Goal: Find specific fact: Find specific fact

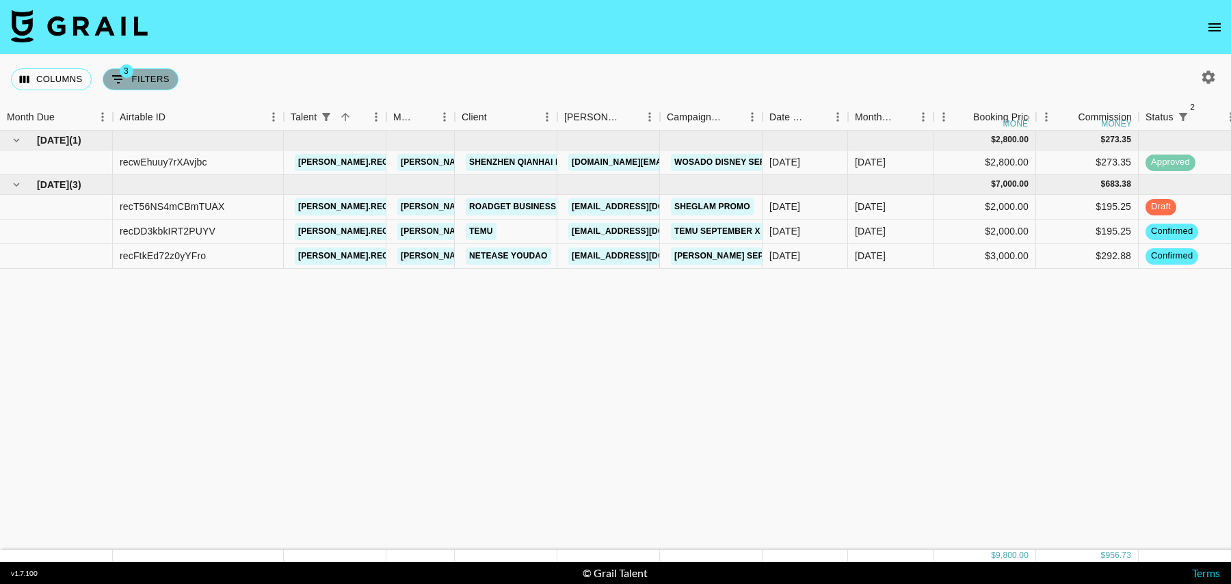
click at [144, 72] on button "3 Filters" at bounding box center [141, 79] width 76 height 22
select select "status"
select select "isNotAnyOf"
select select "status"
select select "isNotAnyOf"
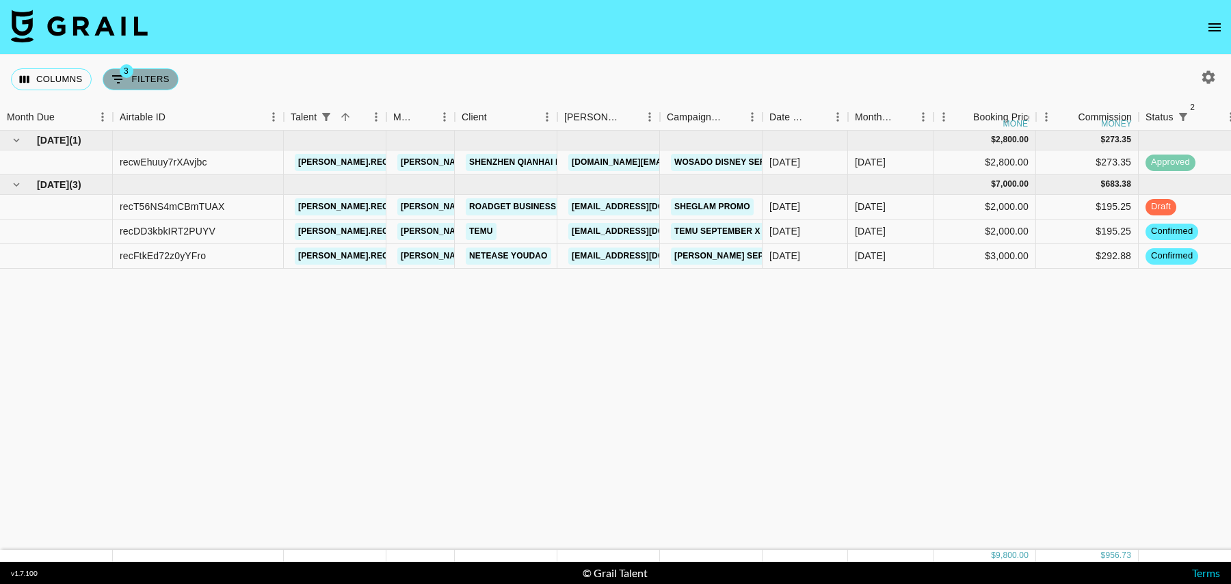
select select "talentName"
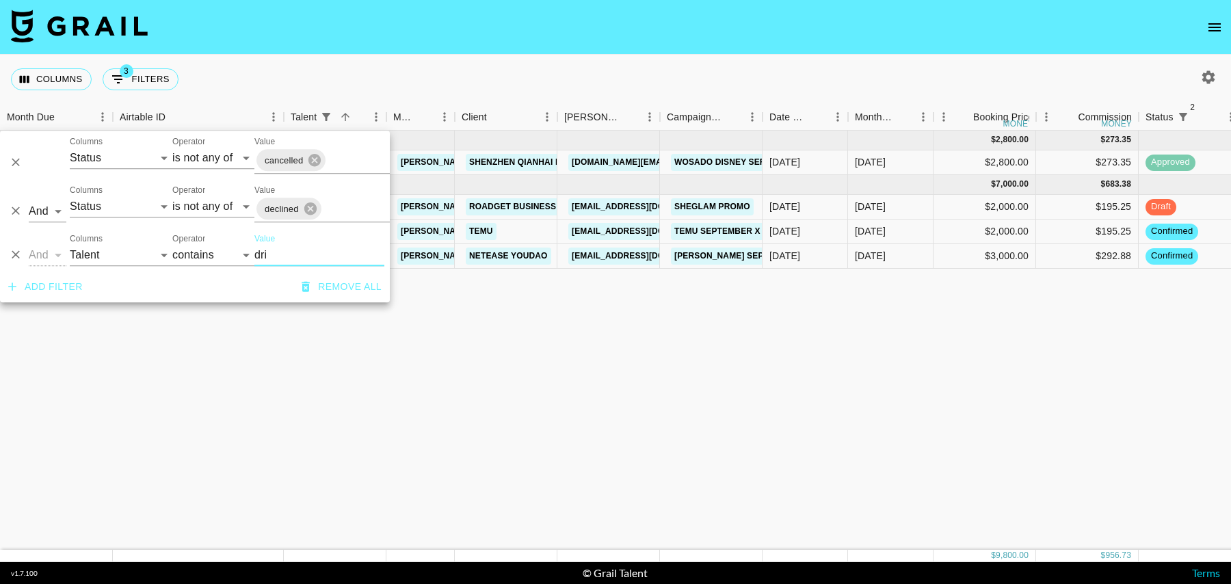
drag, startPoint x: 276, startPoint y: 260, endPoint x: 202, endPoint y: 259, distance: 73.2
click at [202, 259] on div "And Or Columns Grail Platform ID Airtable ID Talent Manager Client [PERSON_NAME…" at bounding box center [195, 250] width 390 height 44
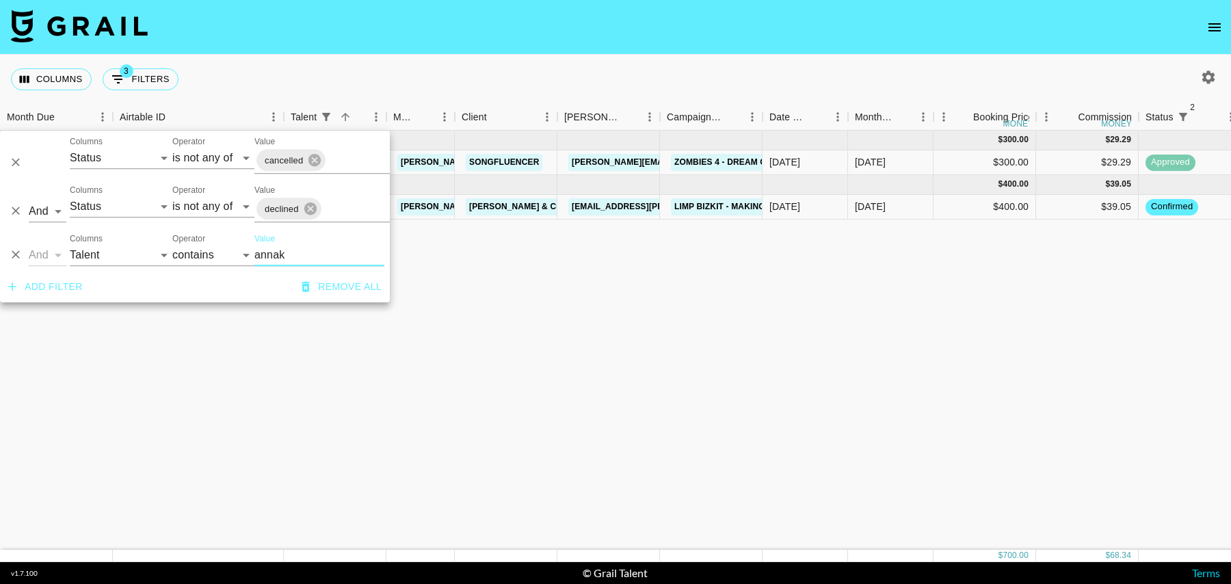
type input "annak"
click at [995, 205] on div "$400.00" at bounding box center [984, 207] width 103 height 25
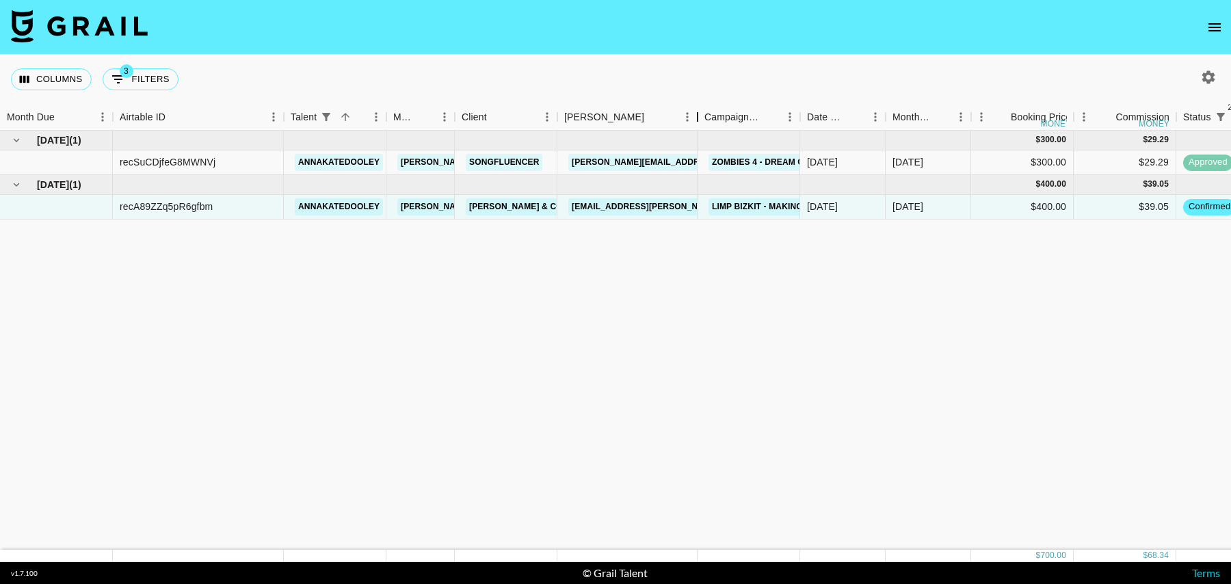
drag, startPoint x: 660, startPoint y: 122, endPoint x: 701, endPoint y: 122, distance: 40.3
click at [701, 122] on div "Booker" at bounding box center [697, 117] width 16 height 27
drag, startPoint x: 671, startPoint y: 204, endPoint x: 570, endPoint y: 204, distance: 101.2
click at [570, 204] on div "[EMAIL_ADDRESS][PERSON_NAME][DOMAIN_NAME]" at bounding box center [628, 207] width 143 height 25
copy link "[EMAIL_ADDRESS][PERSON_NAME][DOMAIN_NAME]"
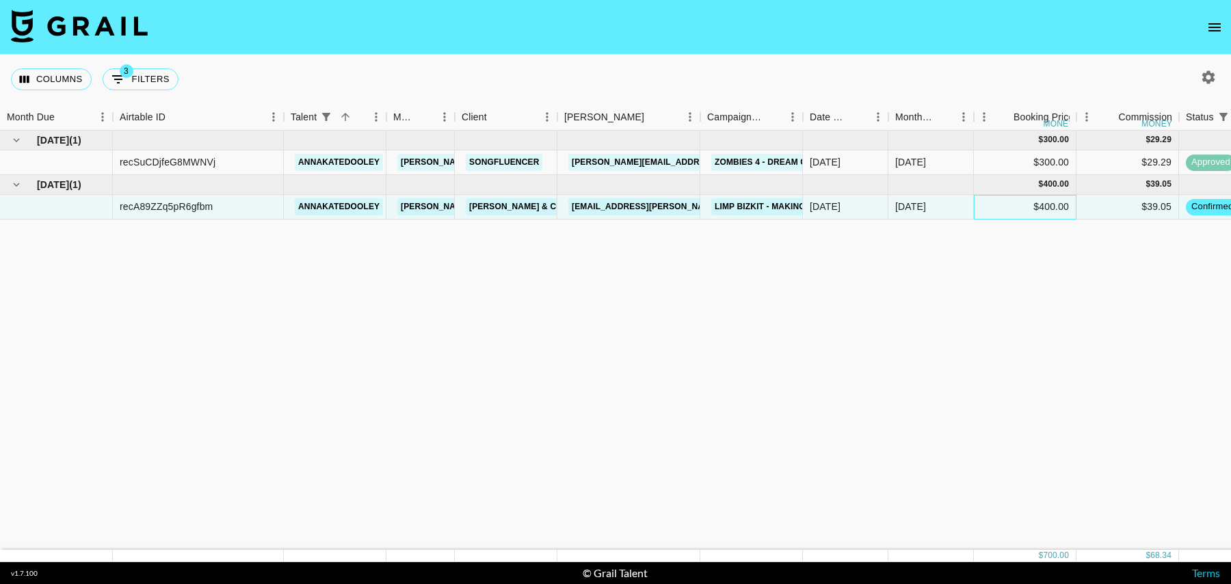
click at [1014, 198] on div "$400.00" at bounding box center [1025, 207] width 103 height 25
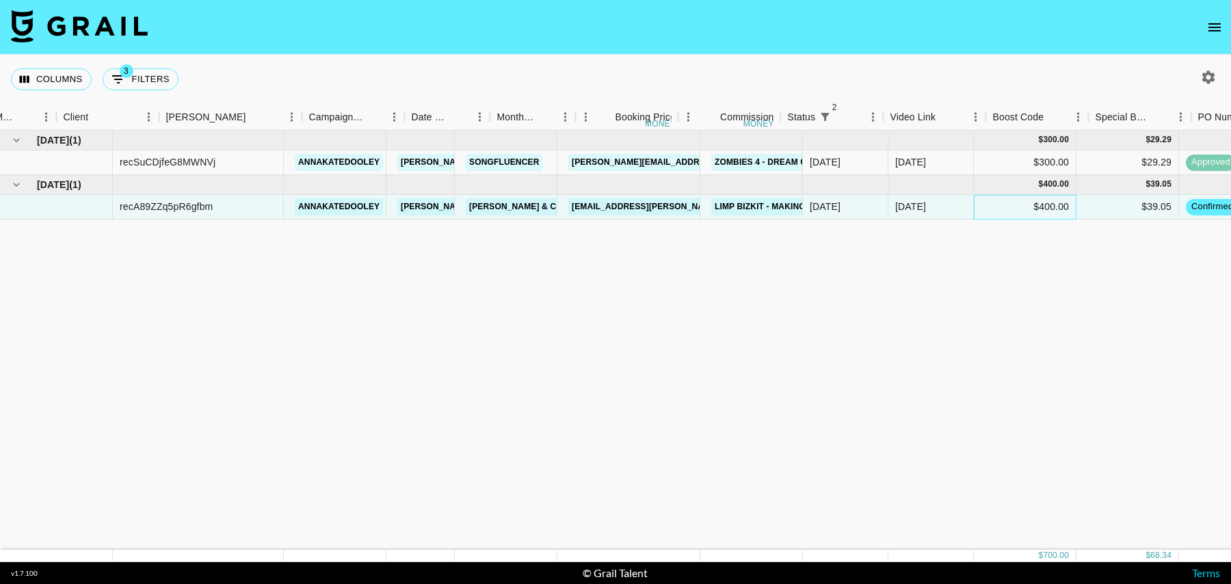
scroll to position [0, 1028]
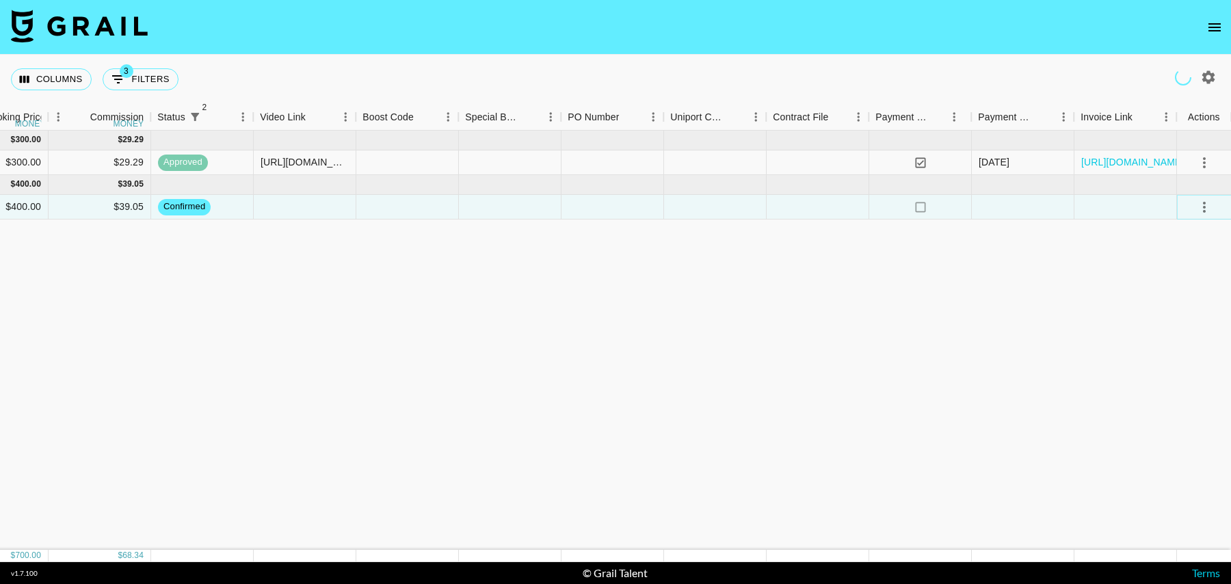
click at [1207, 202] on icon "select merge strategy" at bounding box center [1204, 207] width 16 height 16
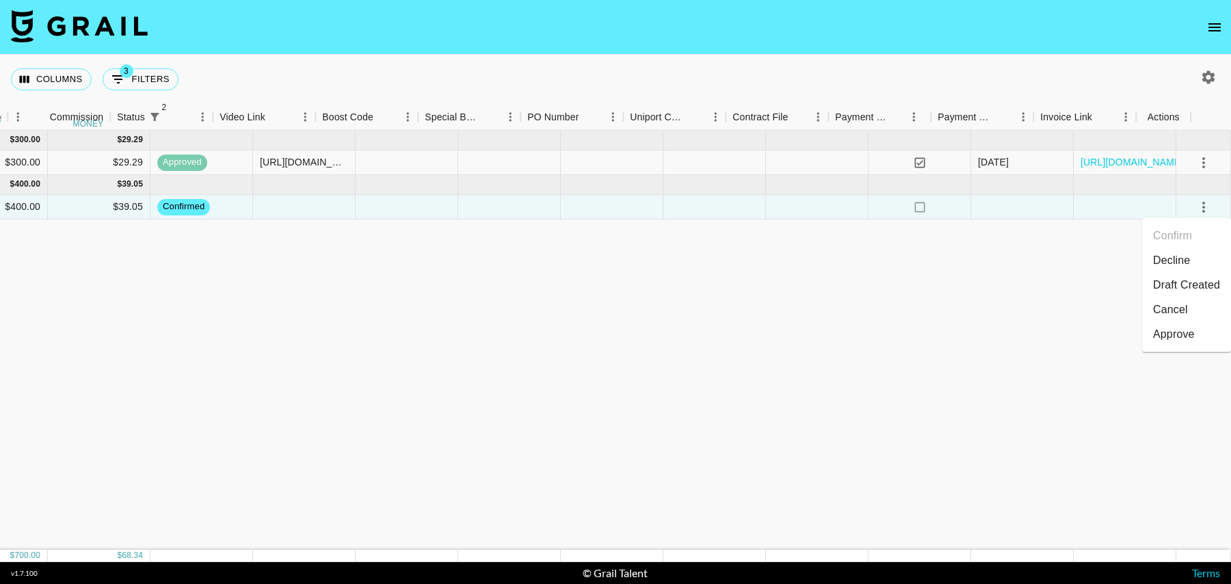
scroll to position [0, 988]
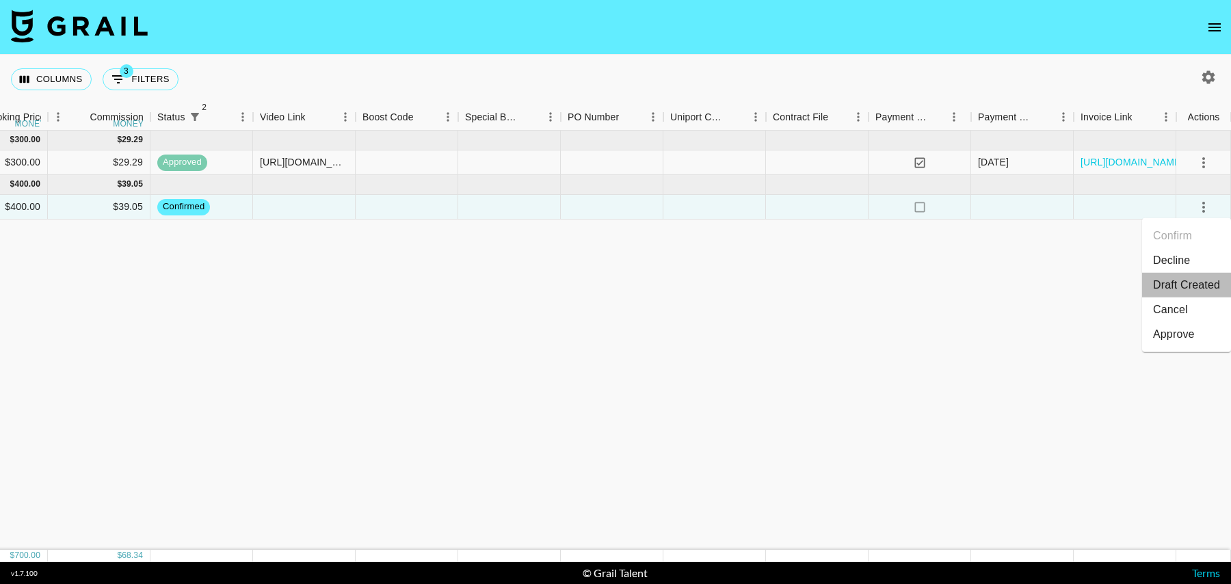
click at [1194, 282] on li "Draft Created" at bounding box center [1186, 285] width 89 height 25
click at [998, 204] on div at bounding box center [1022, 207] width 103 height 25
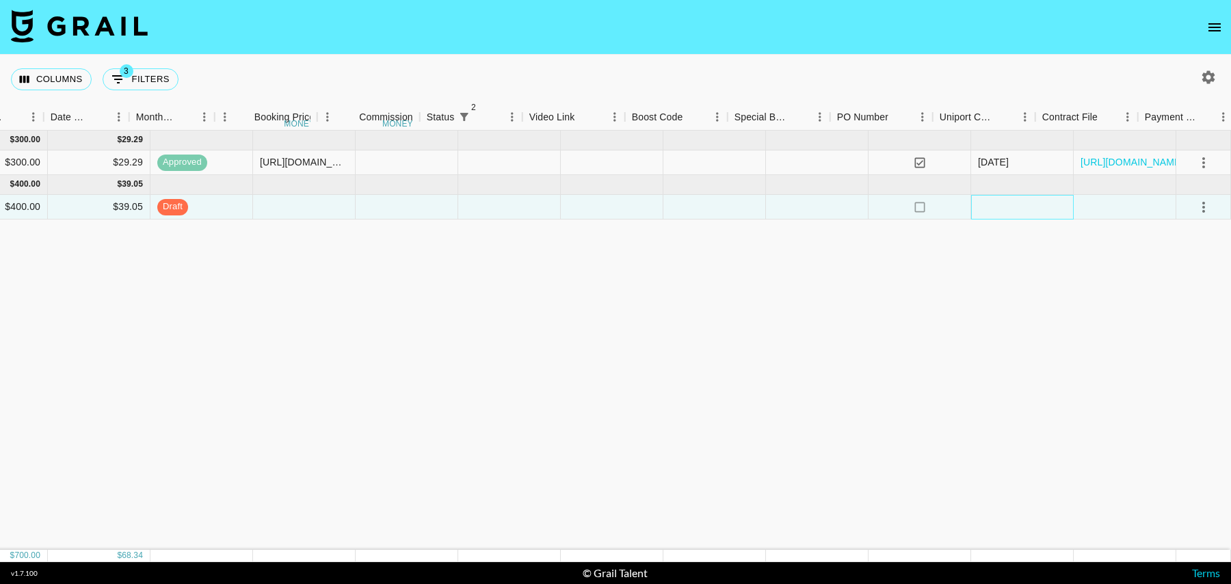
scroll to position [0, 0]
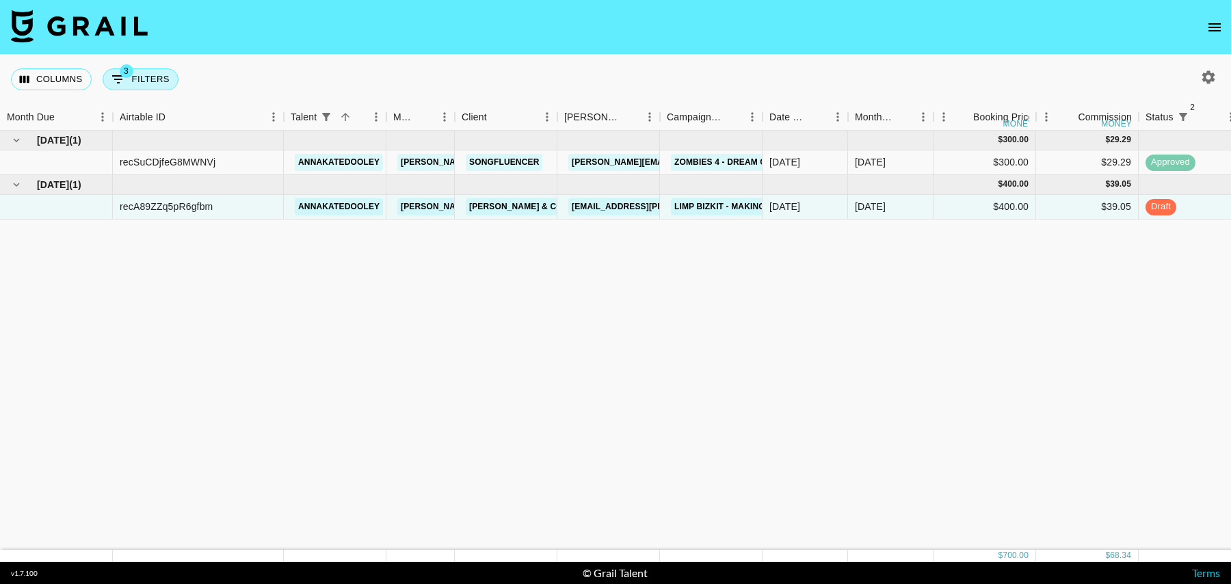
click at [144, 79] on button "3 Filters" at bounding box center [141, 79] width 76 height 22
select select "status"
select select "isNotAnyOf"
select select "status"
select select "isNotAnyOf"
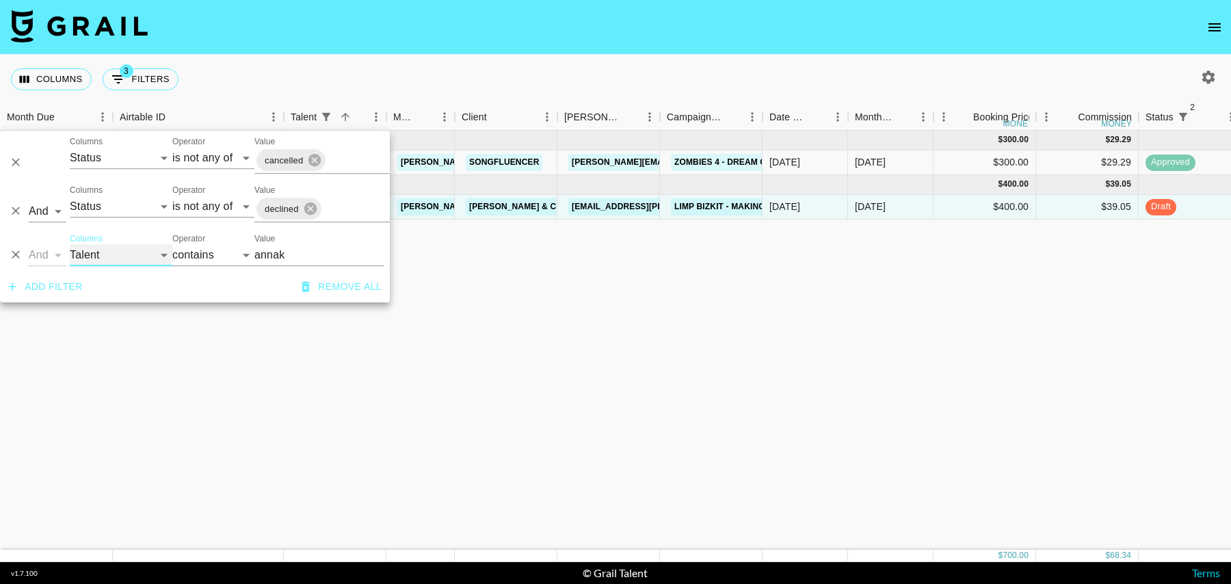
click at [98, 250] on select "Grail Platform ID Airtable ID Talent Manager Client [PERSON_NAME] Campaign (Typ…" at bounding box center [121, 255] width 103 height 22
select select "airtableId"
click at [70, 244] on select "Grail Platform ID Airtable ID Talent Manager Client [PERSON_NAME] Campaign (Typ…" at bounding box center [121, 255] width 103 height 22
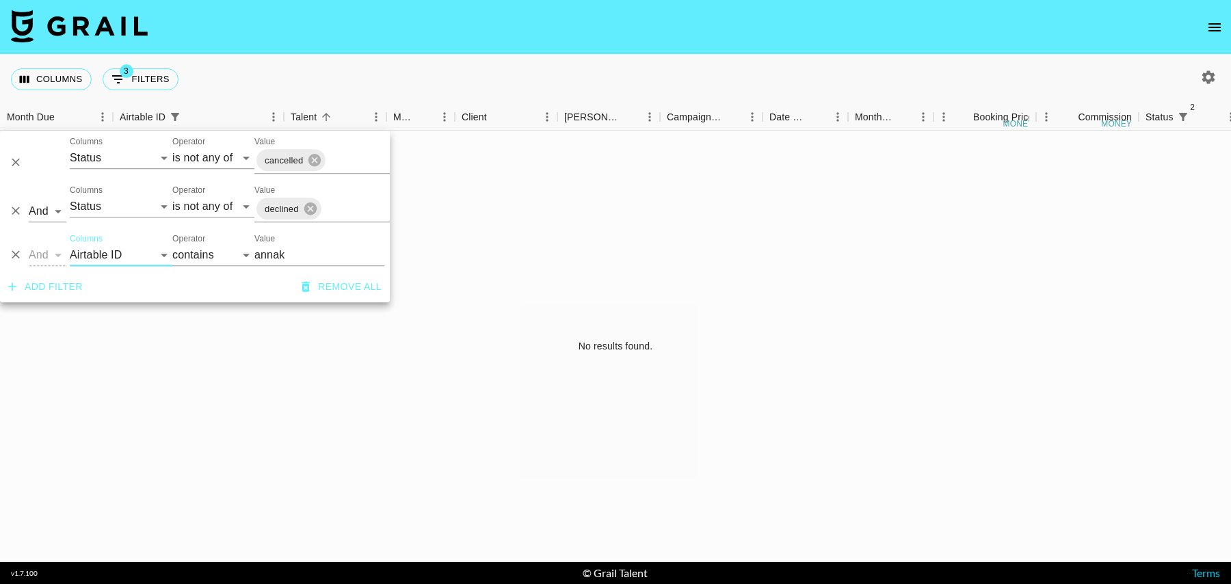
click at [291, 252] on input "annak" at bounding box center [319, 255] width 130 height 22
paste input "recXlSRj3ICWkDT7Z"
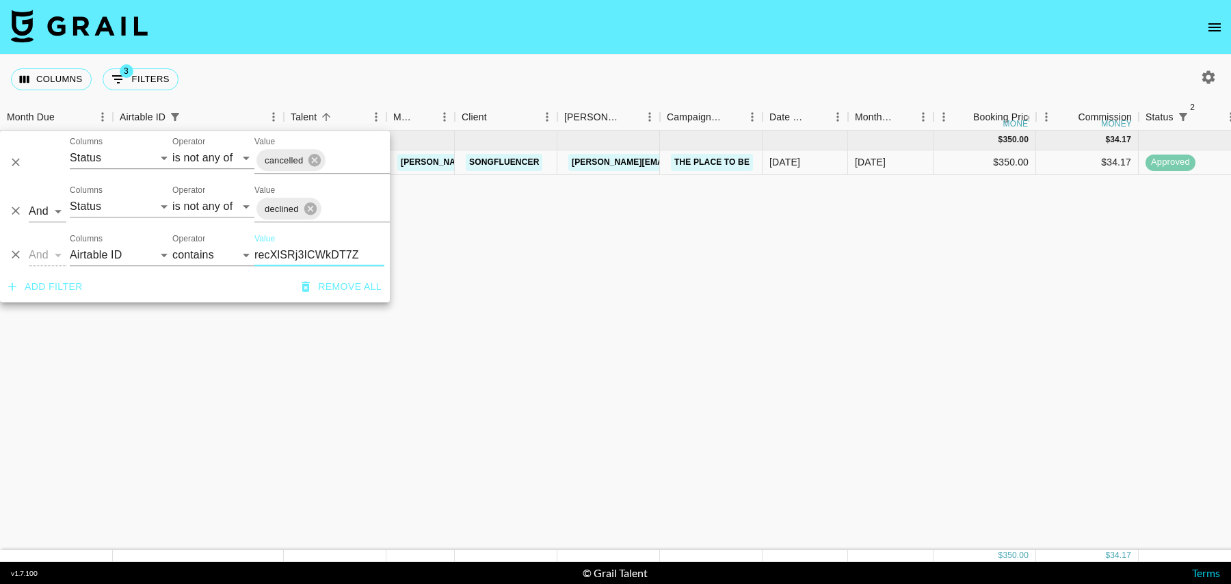
type input "recXlSRj3ICWkDT7Z"
click at [669, 241] on div "[DATE] ( 1 ) $ 350.00 $ 34.17 recXlSRj3ICWkDT7Z dixonsisterss [PERSON_NAME][EMA…" at bounding box center [1109, 340] width 2219 height 419
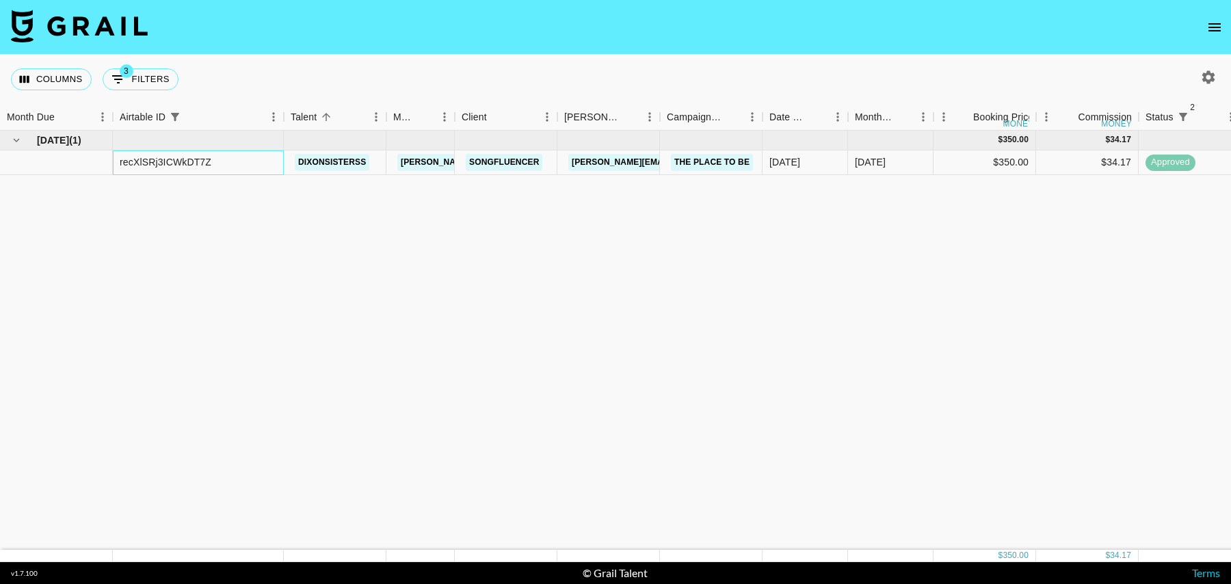
click at [184, 161] on div "recXlSRj3ICWkDT7Z" at bounding box center [166, 162] width 92 height 14
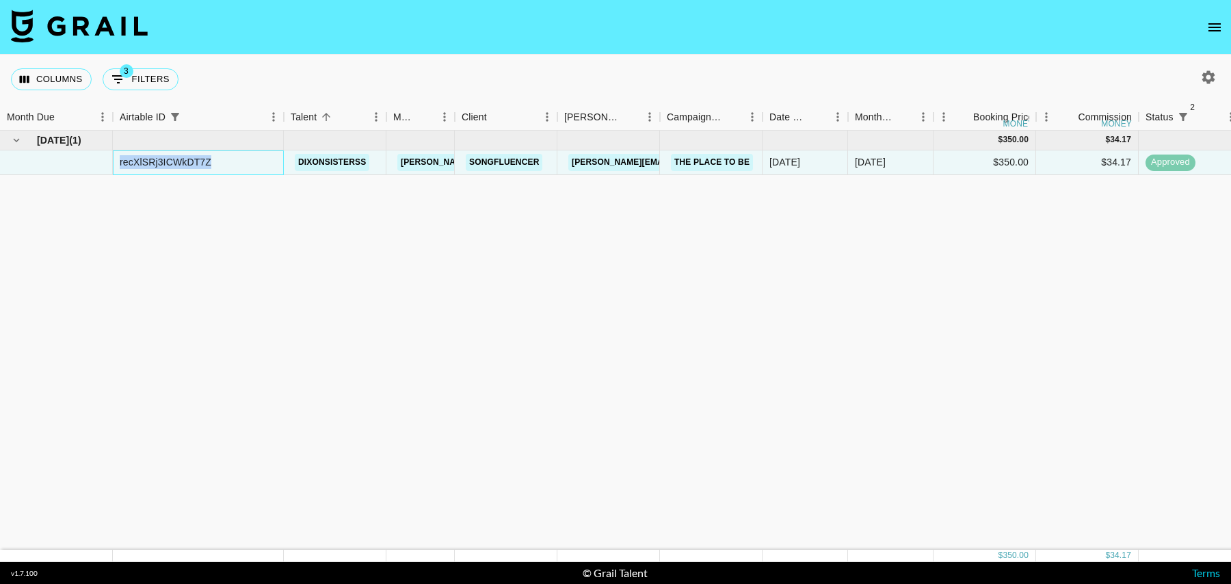
click at [184, 161] on div "recXlSRj3ICWkDT7Z" at bounding box center [166, 162] width 92 height 14
copy div "recXlSRj3ICWkDT7Z"
